Goal: Task Accomplishment & Management: Complete application form

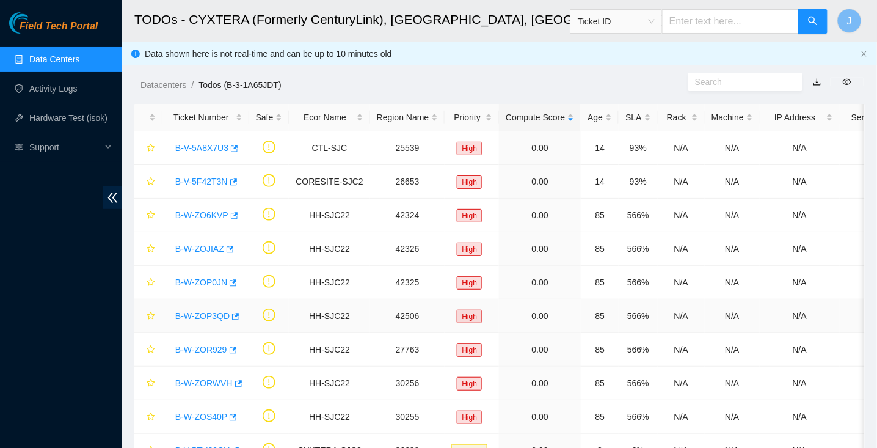
scroll to position [87, 0]
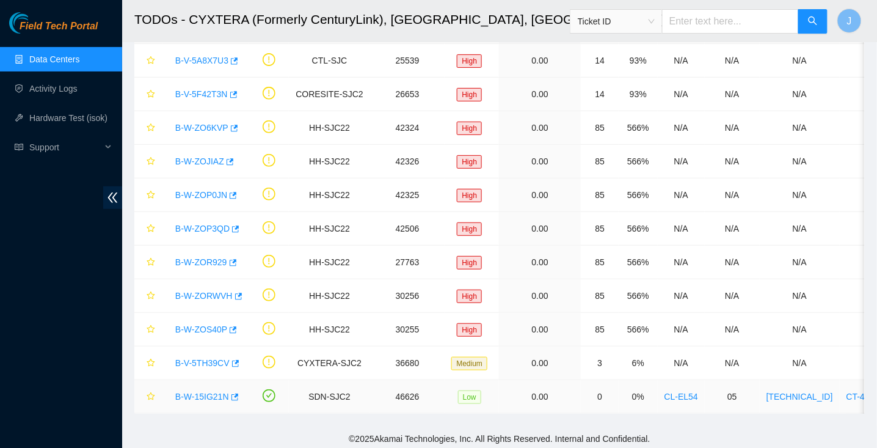
click at [206, 393] on link "B-W-15IG21N" at bounding box center [202, 397] width 54 height 10
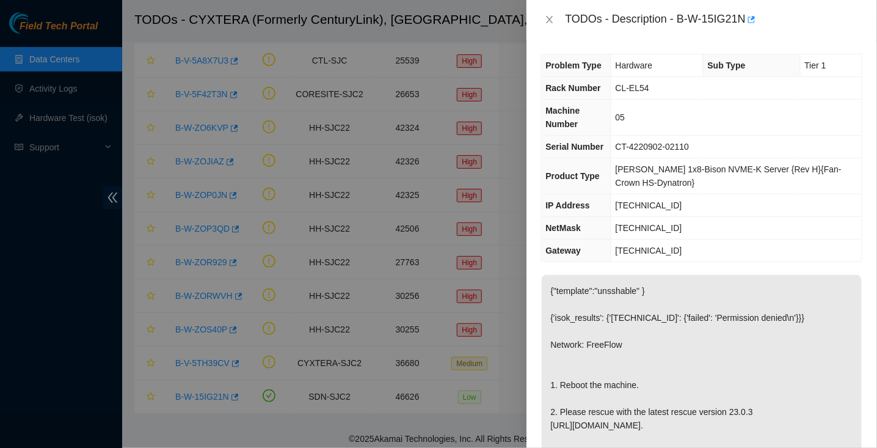
click at [682, 23] on div "TODOs - Description - B-W-15IG21N" at bounding box center [714, 20] width 297 height 20
click at [749, 18] on div "TODOs - Description - B-W-15IG21N" at bounding box center [714, 20] width 297 height 20
copy div "B-W-15IG21N"
click at [547, 17] on icon "close" at bounding box center [550, 20] width 10 height 10
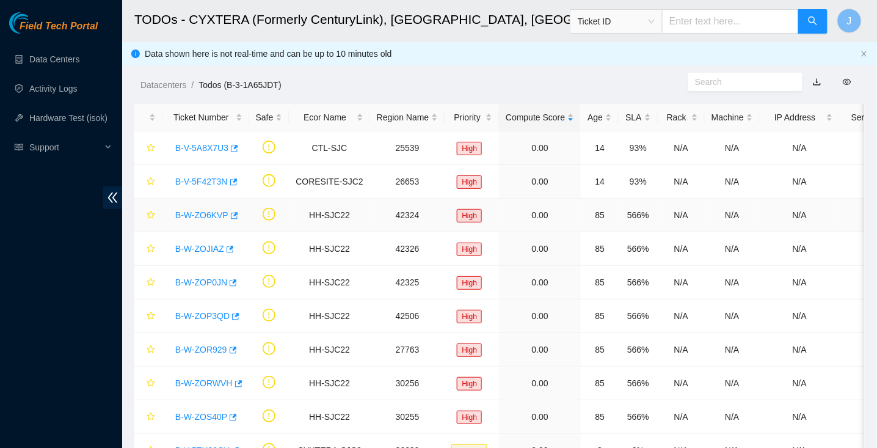
scroll to position [87, 0]
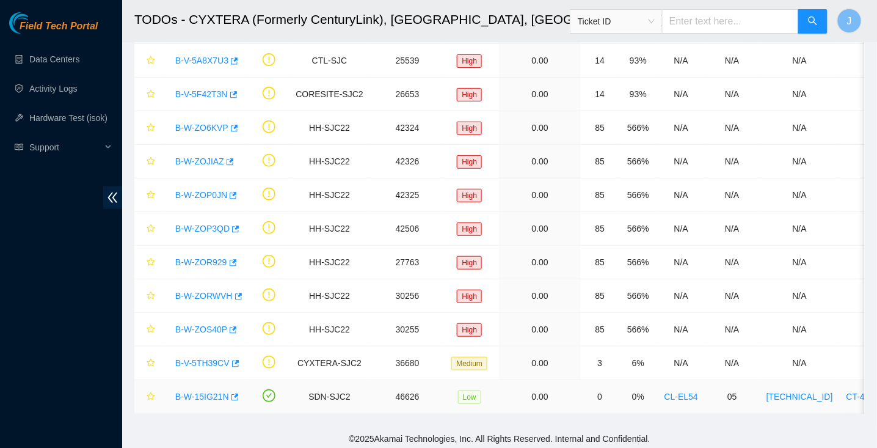
click at [215, 395] on link "B-W-15IG21N" at bounding box center [202, 397] width 54 height 10
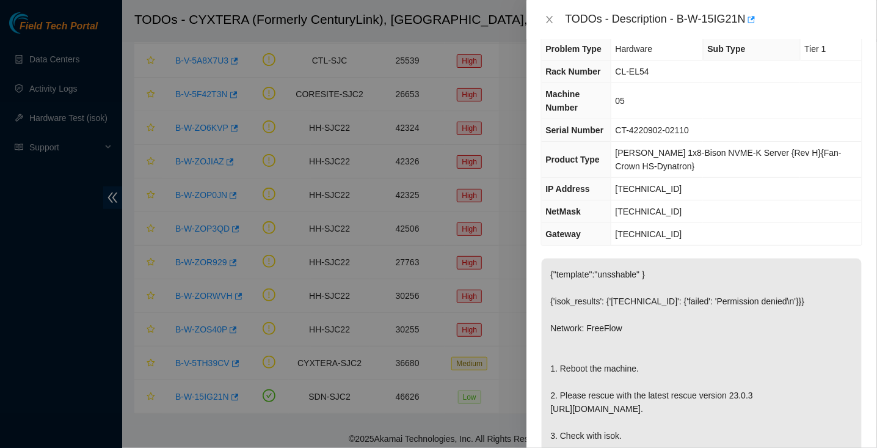
scroll to position [0, 0]
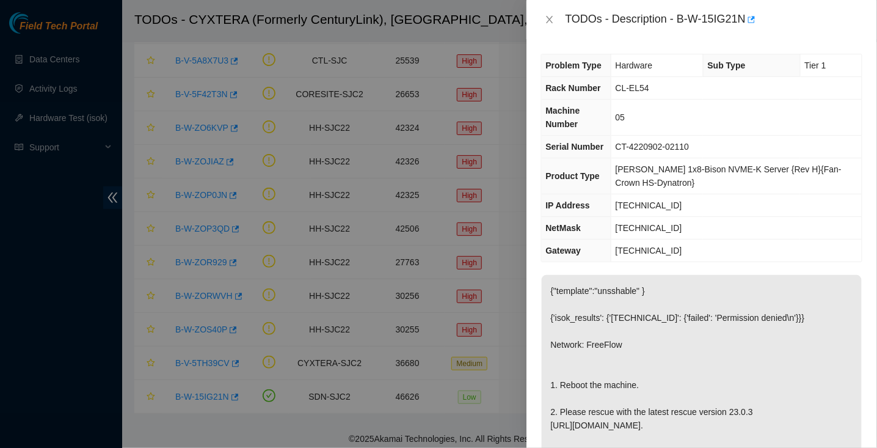
click at [555, 87] on span "Rack Number" at bounding box center [573, 88] width 55 height 10
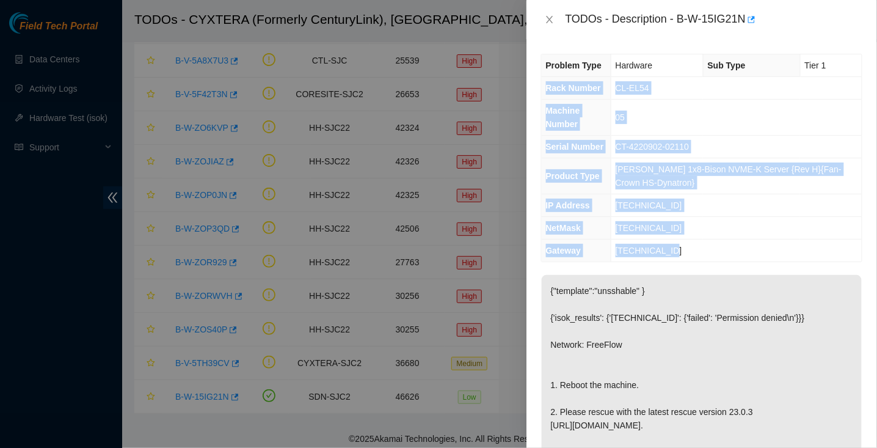
click at [682, 250] on td "[TECHNICAL_ID]" at bounding box center [736, 250] width 251 height 23
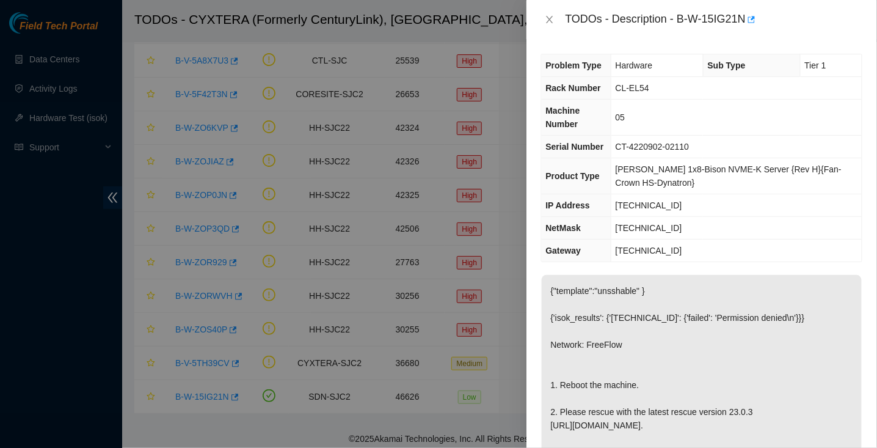
click at [778, 295] on p "{"template":"unsshable" } {'isok_results': {'[TECHNICAL_ID]': {'failed': 'Permi…" at bounding box center [702, 391] width 320 height 233
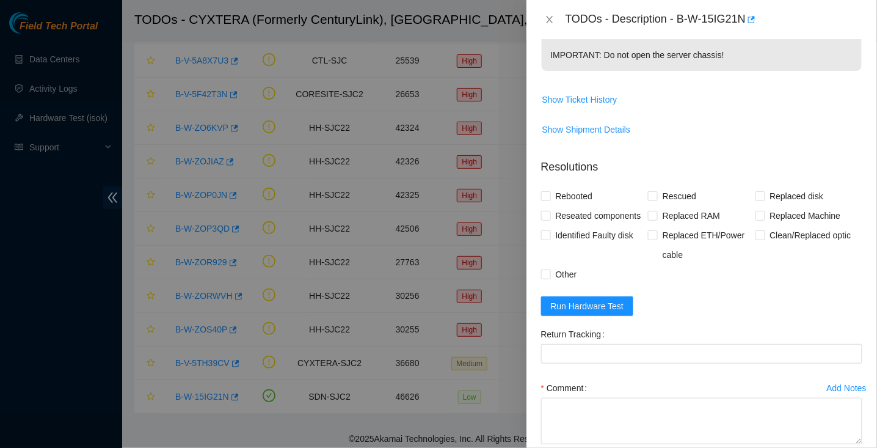
scroll to position [547, 0]
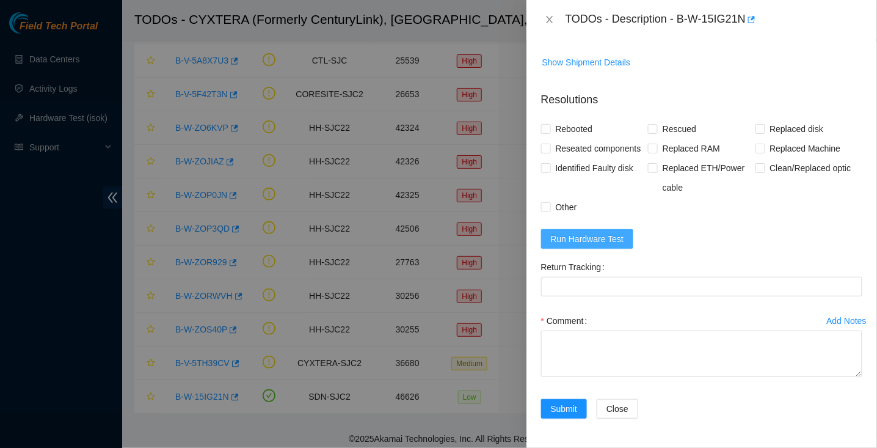
click at [601, 247] on button "Run Hardware Test" at bounding box center [587, 239] width 93 height 20
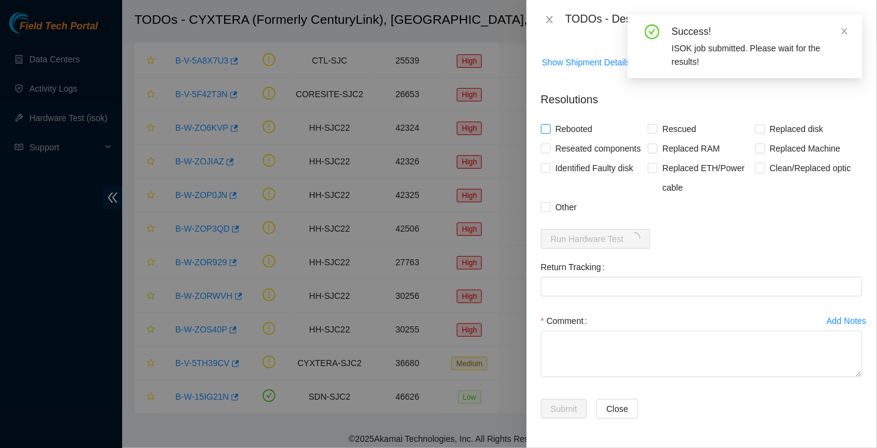
click at [555, 119] on span "Rebooted" at bounding box center [574, 129] width 47 height 20
click at [550, 124] on input "Rebooted" at bounding box center [545, 128] width 9 height 9
checkbox input "true"
click at [684, 119] on span "Rescued" at bounding box center [679, 129] width 43 height 20
click at [657, 124] on input "Rescued" at bounding box center [652, 128] width 9 height 9
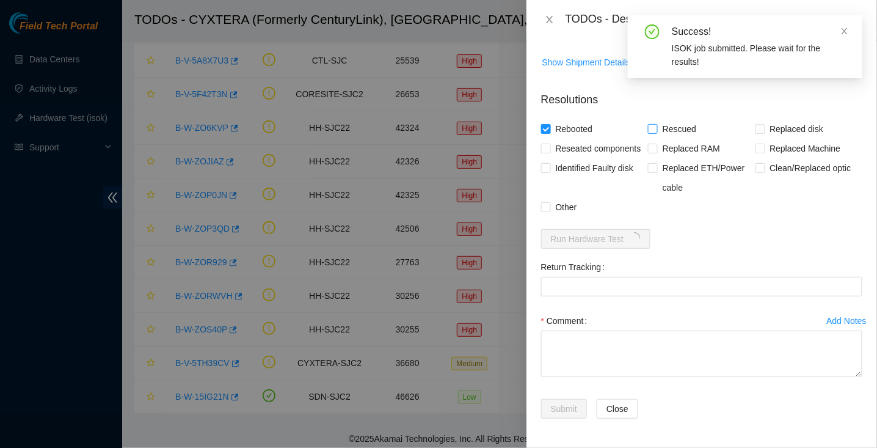
checkbox input "true"
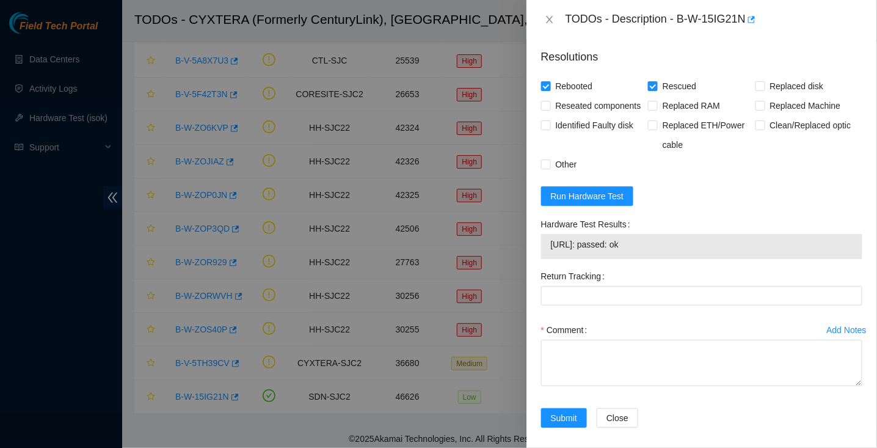
click at [556, 251] on span "23.214.94.200: passed: ok" at bounding box center [702, 244] width 302 height 13
click at [655, 251] on span "23.214.94.200: passed: ok" at bounding box center [702, 244] width 302 height 13
copy span "23.214.94.200: passed: ok"
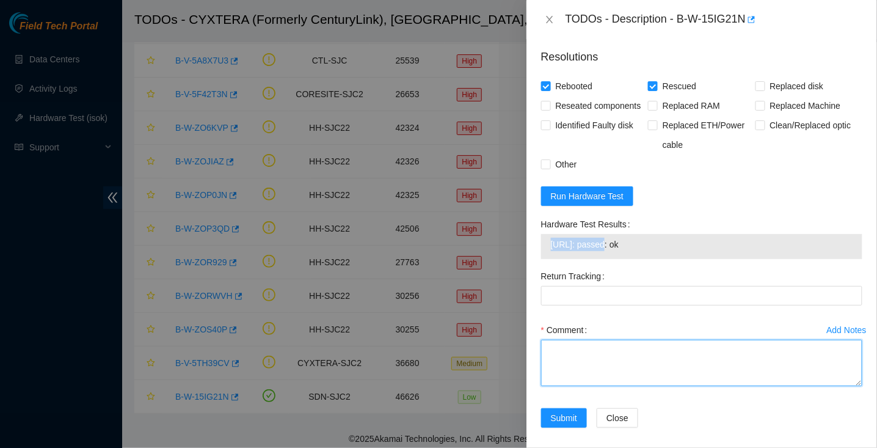
click at [629, 386] on textarea "Comment" at bounding box center [701, 363] width 321 height 46
paste textarea "Hooked up monitor and keyboard Powered down machine Reseated all disks and cabl…"
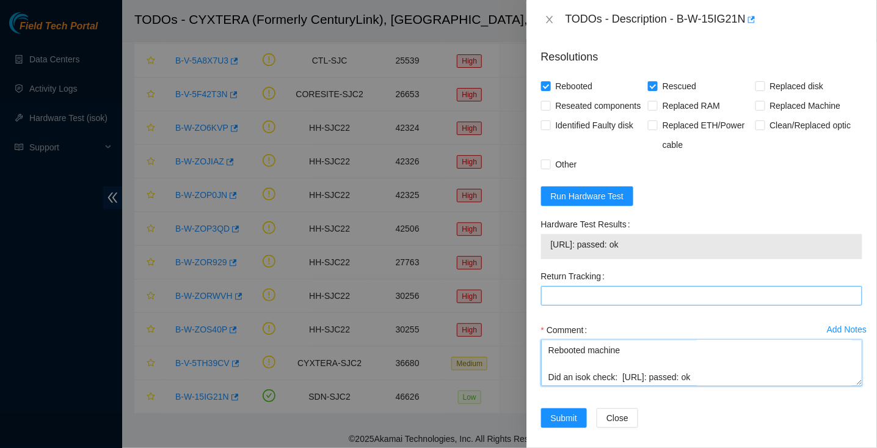
scroll to position [599, 0]
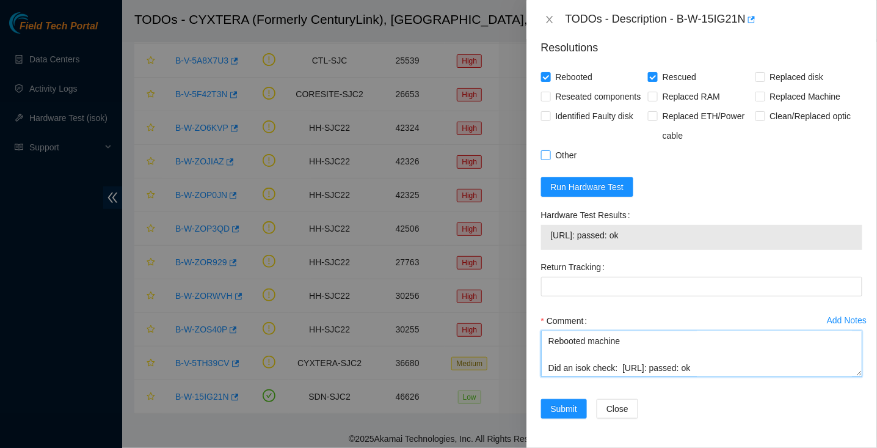
type textarea "Hooked up monitor and keyboard Powered down machine Reseated all disks and cabl…"
click at [566, 151] on span "Other" at bounding box center [566, 155] width 31 height 20
click at [550, 151] on input "Other" at bounding box center [545, 154] width 9 height 9
checkbox input "true"
click at [571, 415] on span "Submit" at bounding box center [564, 408] width 27 height 13
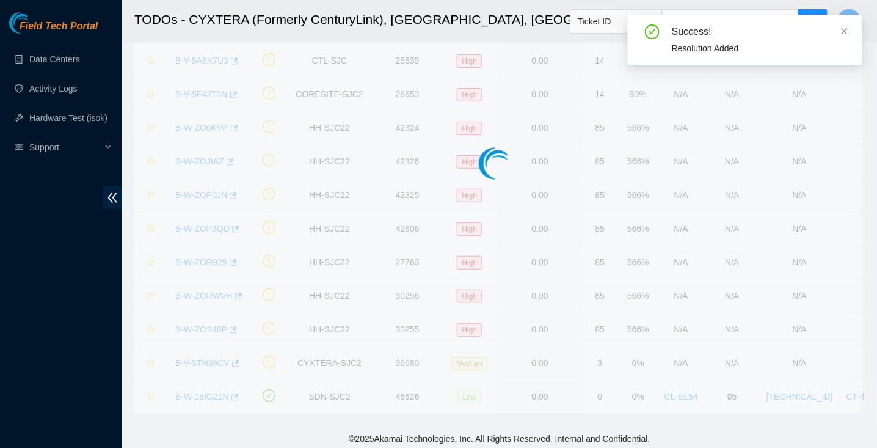
scroll to position [54, 0]
